Goal: Task Accomplishment & Management: Manage account settings

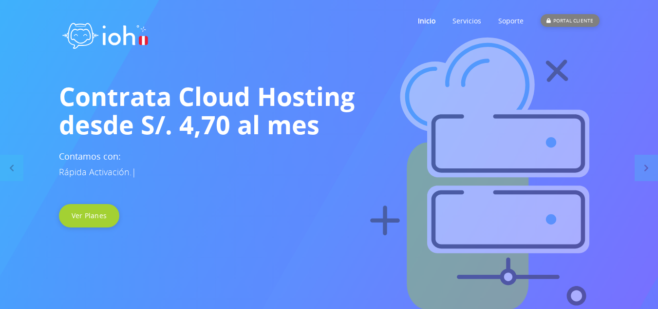
click at [572, 19] on div "PORTAL CLIENTE" at bounding box center [570, 20] width 58 height 13
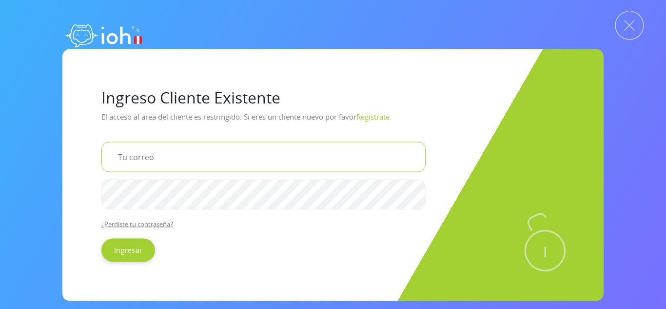
click at [217, 154] on input "email" at bounding box center [263, 156] width 324 height 30
type input "[EMAIL_ADDRESS][DOMAIN_NAME]"
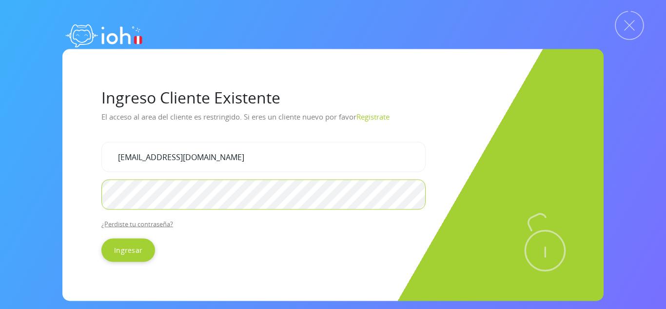
click at [101, 238] on input "Ingresar" at bounding box center [128, 249] width 54 height 23
